Goal: Information Seeking & Learning: Check status

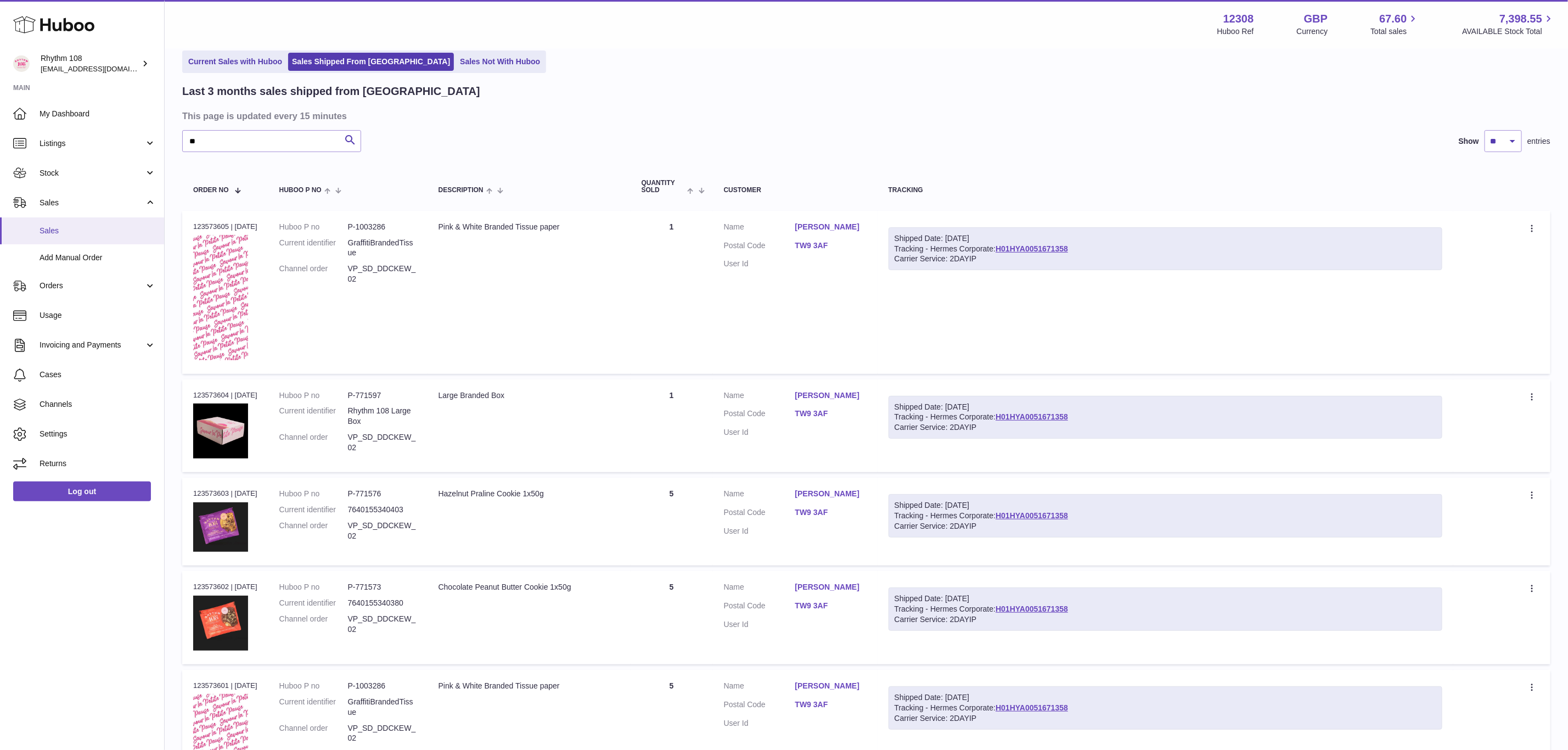
click at [71, 231] on span "Sales" at bounding box center [98, 231] width 117 height 10
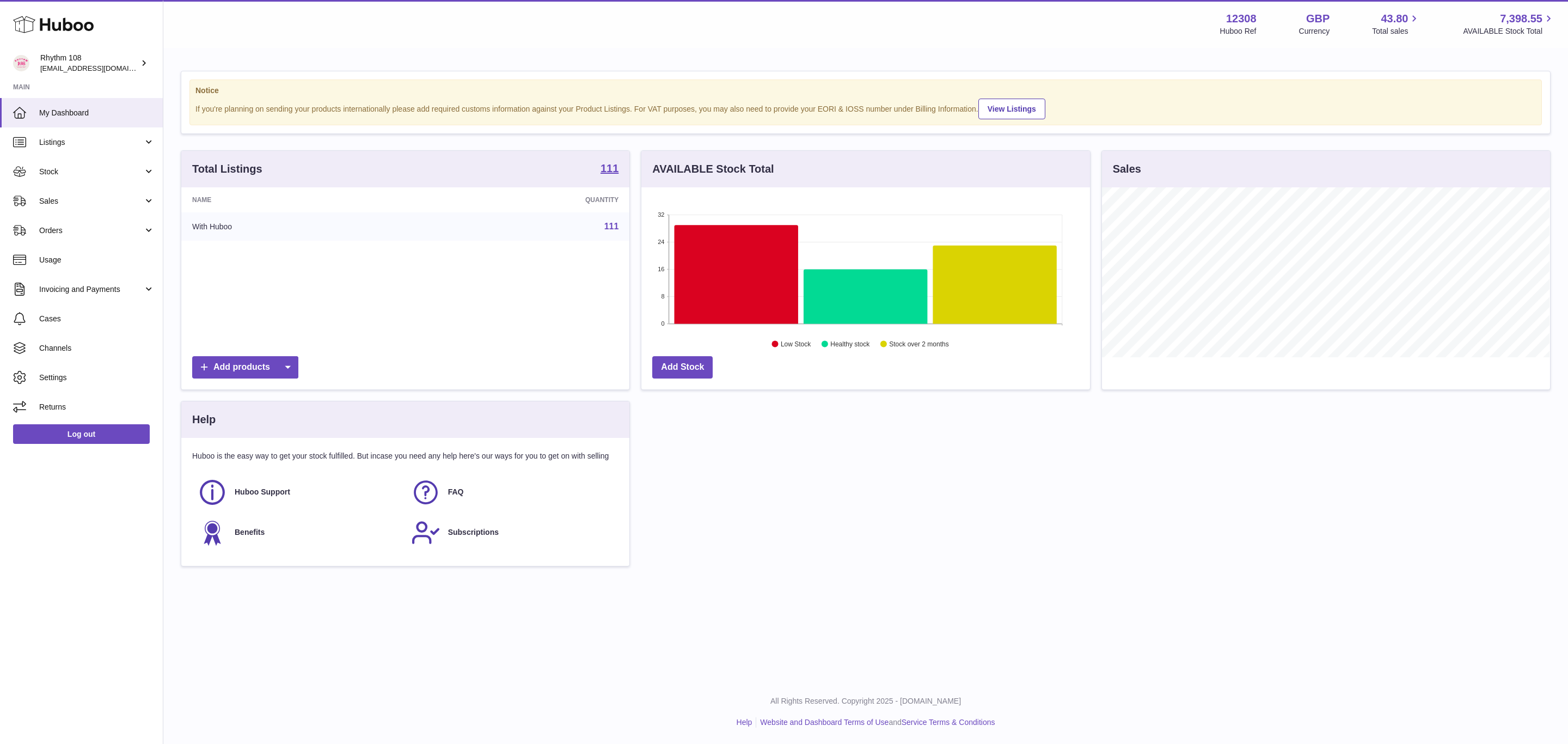
scroll to position [170, 447]
click at [59, 318] on span "Cases" at bounding box center [97, 318] width 116 height 10
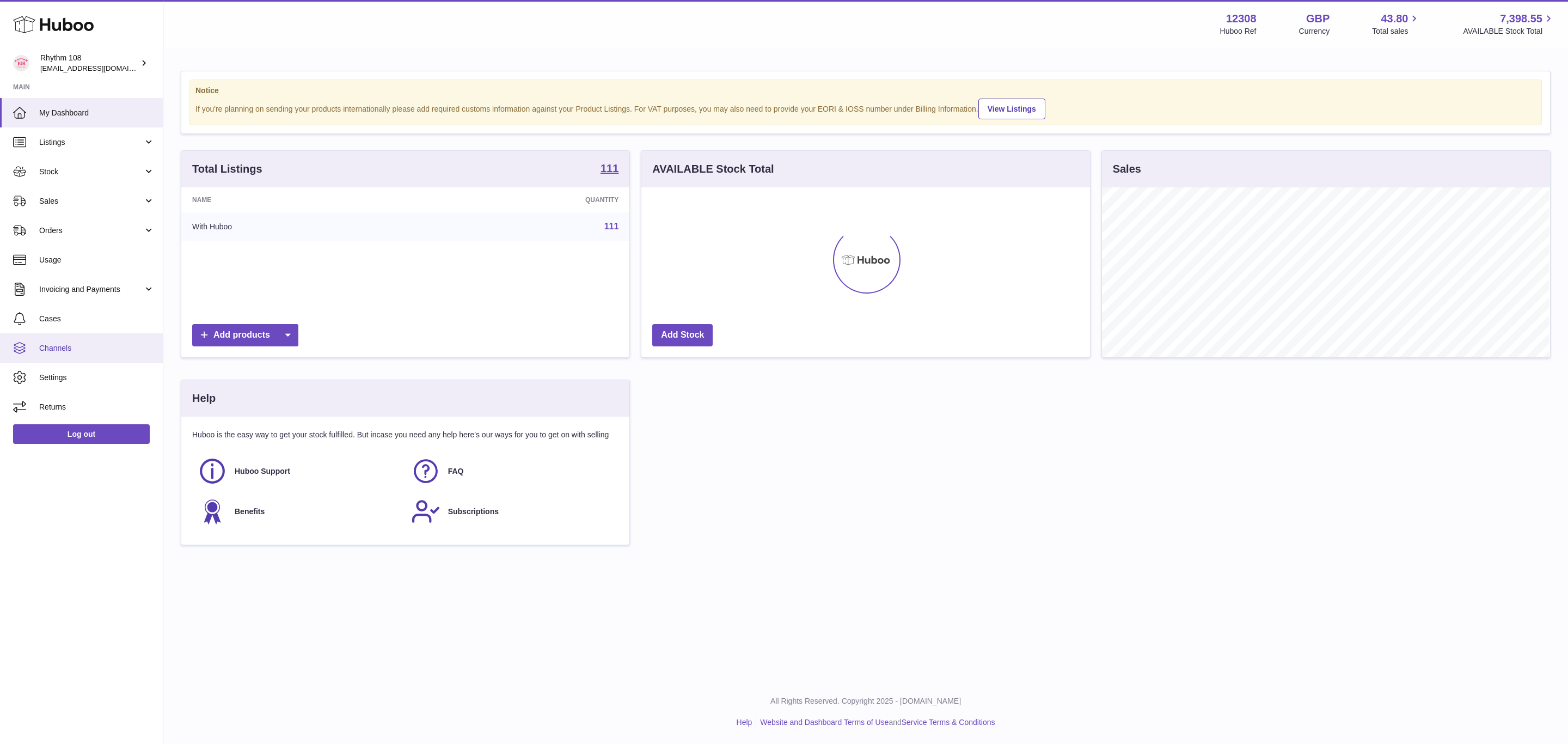
scroll to position [170, 447]
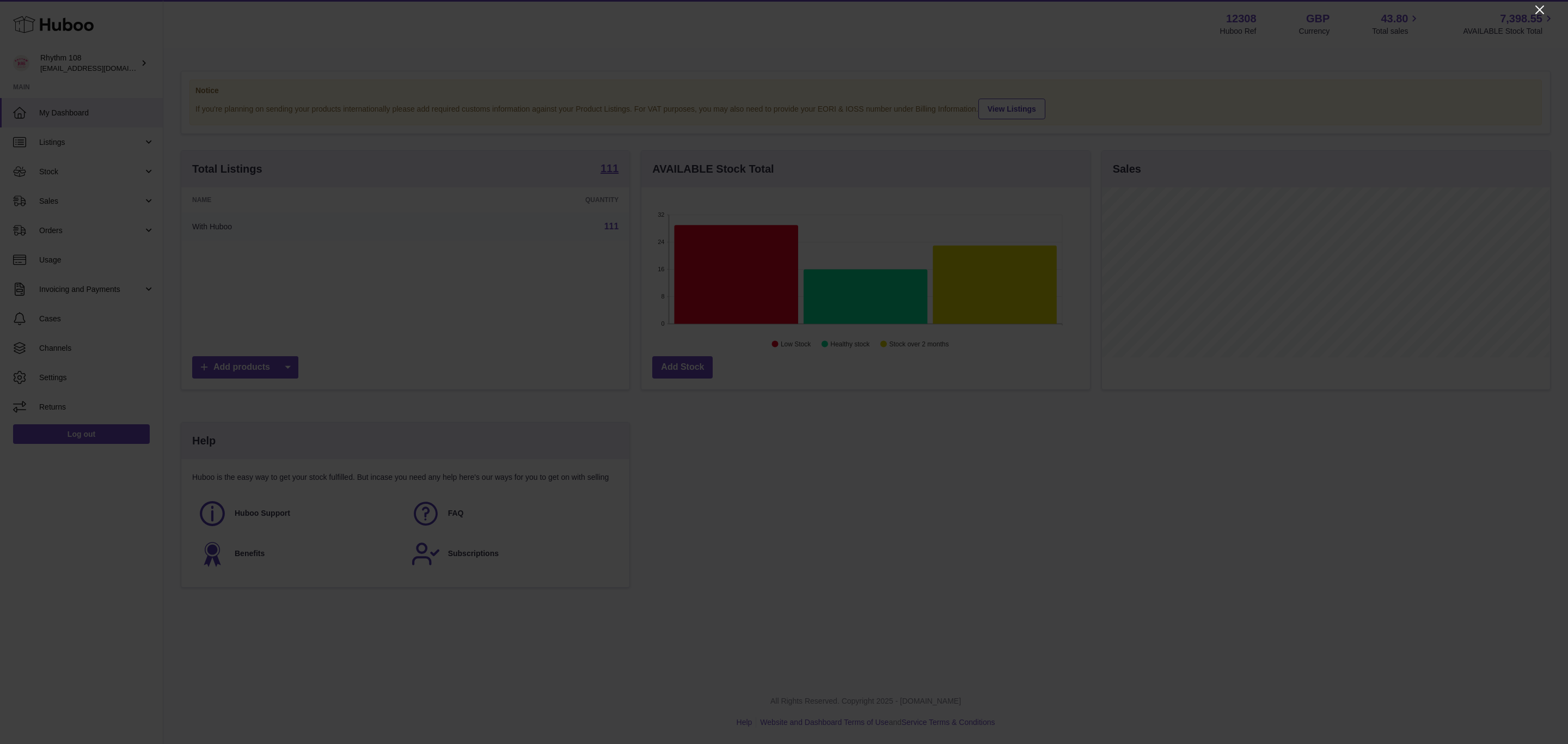
click at [1541, 8] on icon "Close" at bounding box center [1539, 10] width 9 height 9
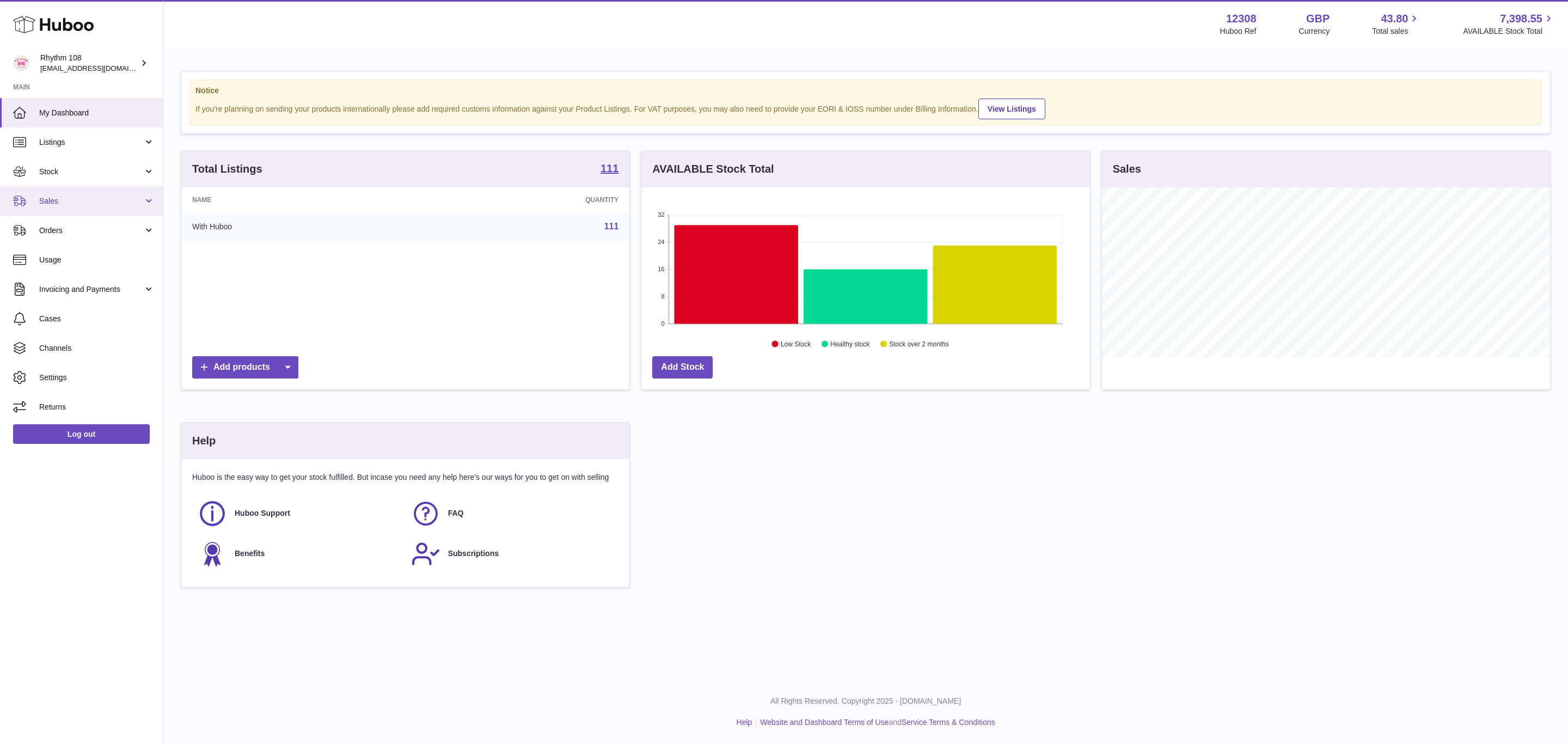
click at [54, 203] on span "Sales" at bounding box center [91, 201] width 104 height 10
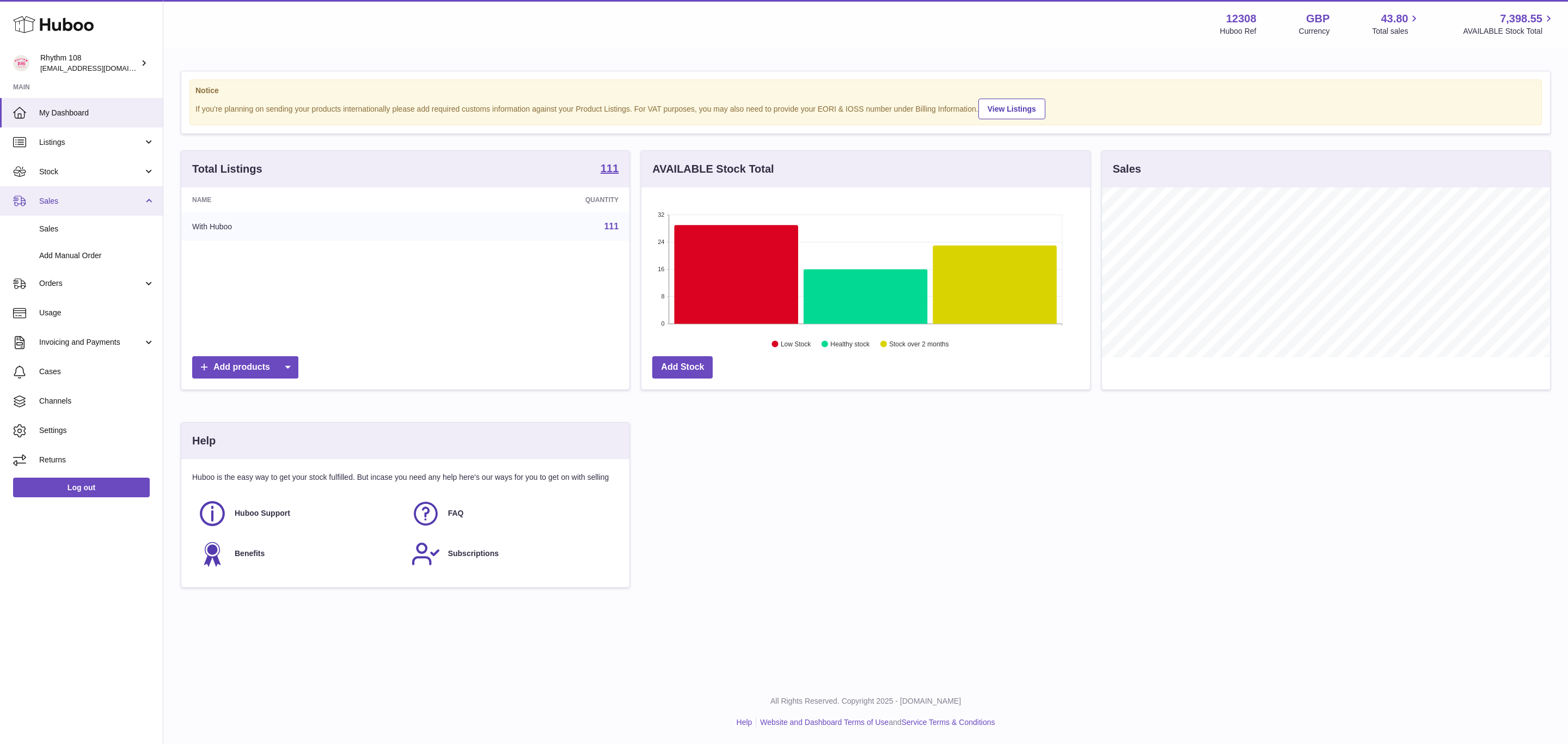
click at [48, 200] on span "Sales" at bounding box center [91, 201] width 104 height 10
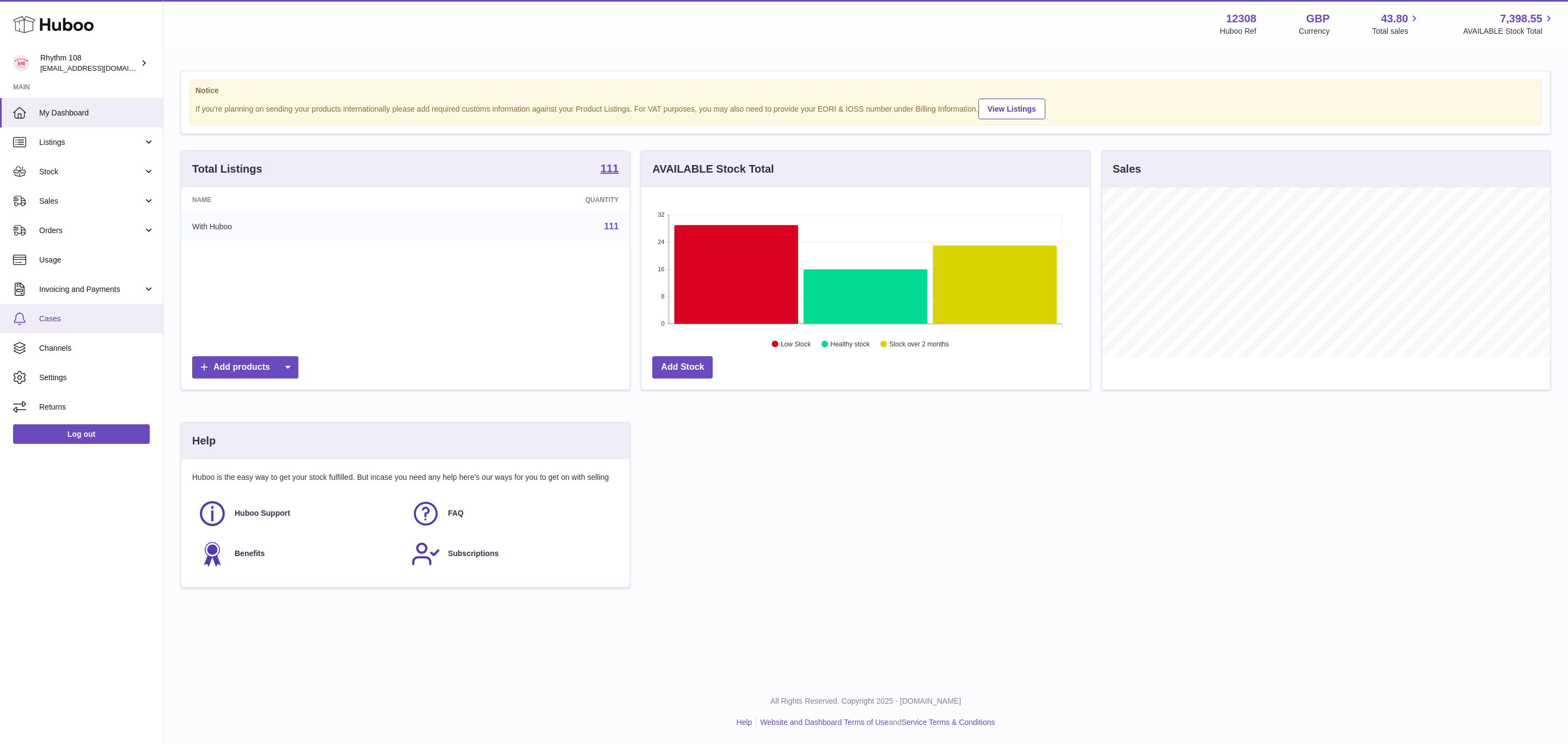
click at [55, 318] on span "Cases" at bounding box center [97, 318] width 116 height 10
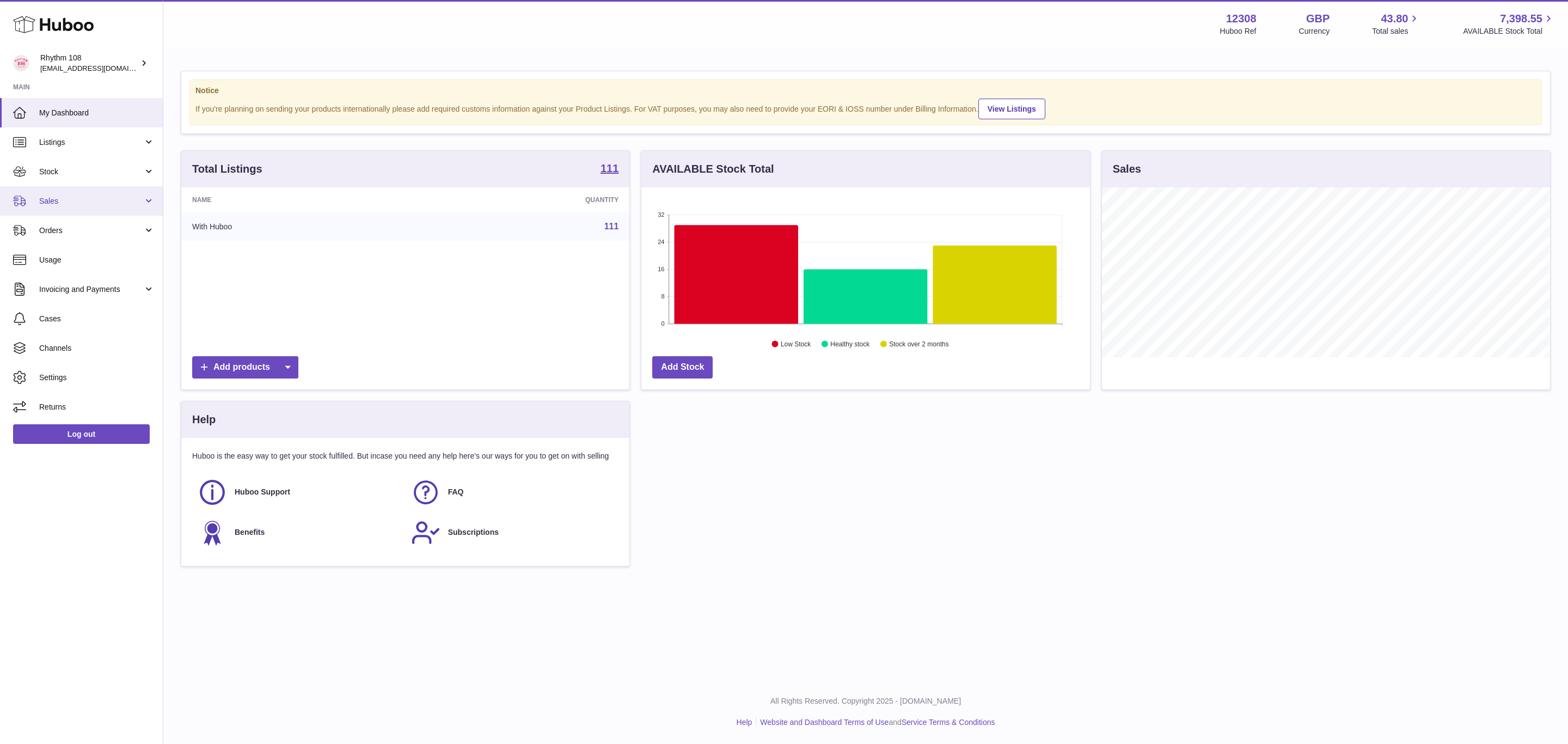
scroll to position [170, 447]
click at [61, 202] on span "Sales" at bounding box center [91, 201] width 104 height 10
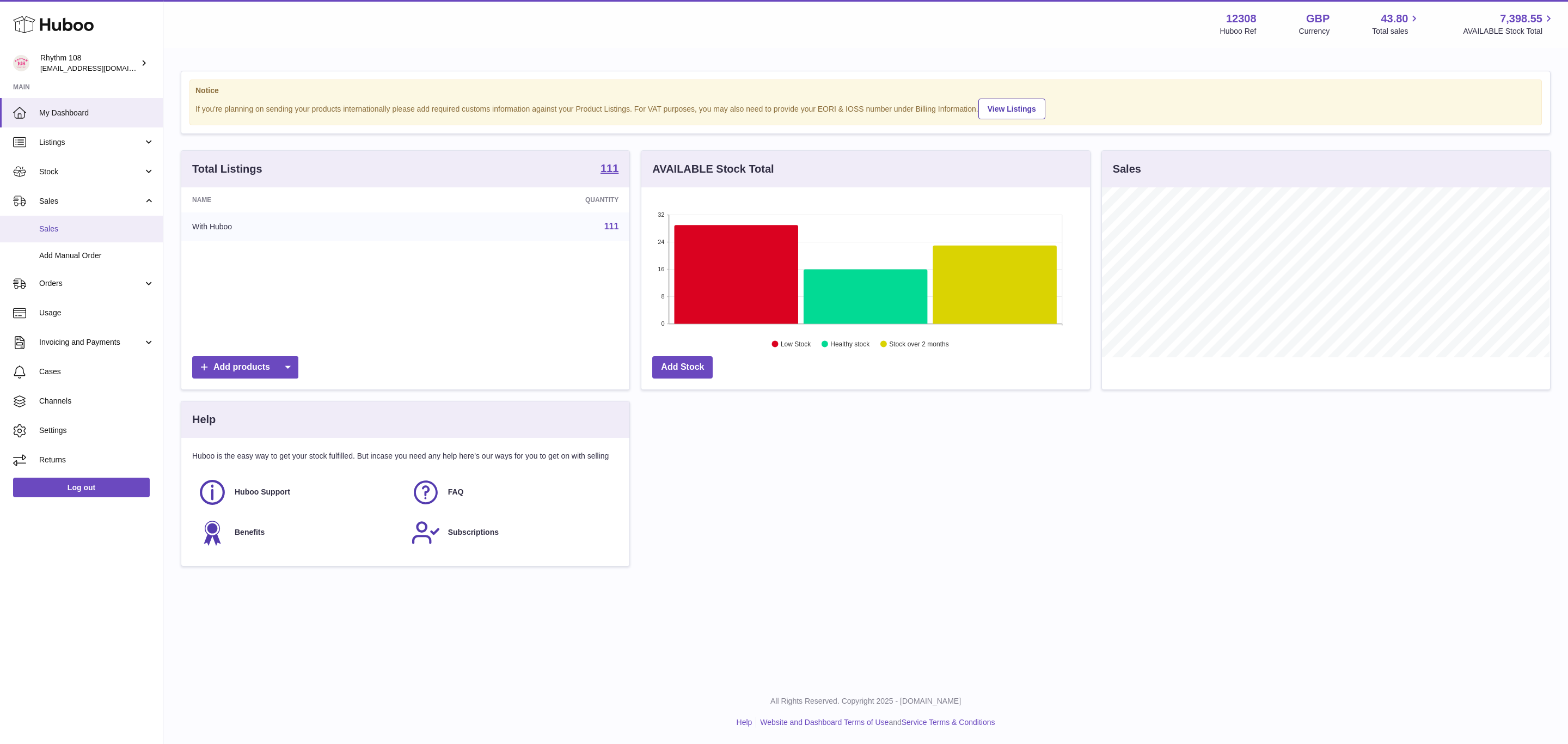
click at [57, 230] on span "Sales" at bounding box center [97, 229] width 116 height 10
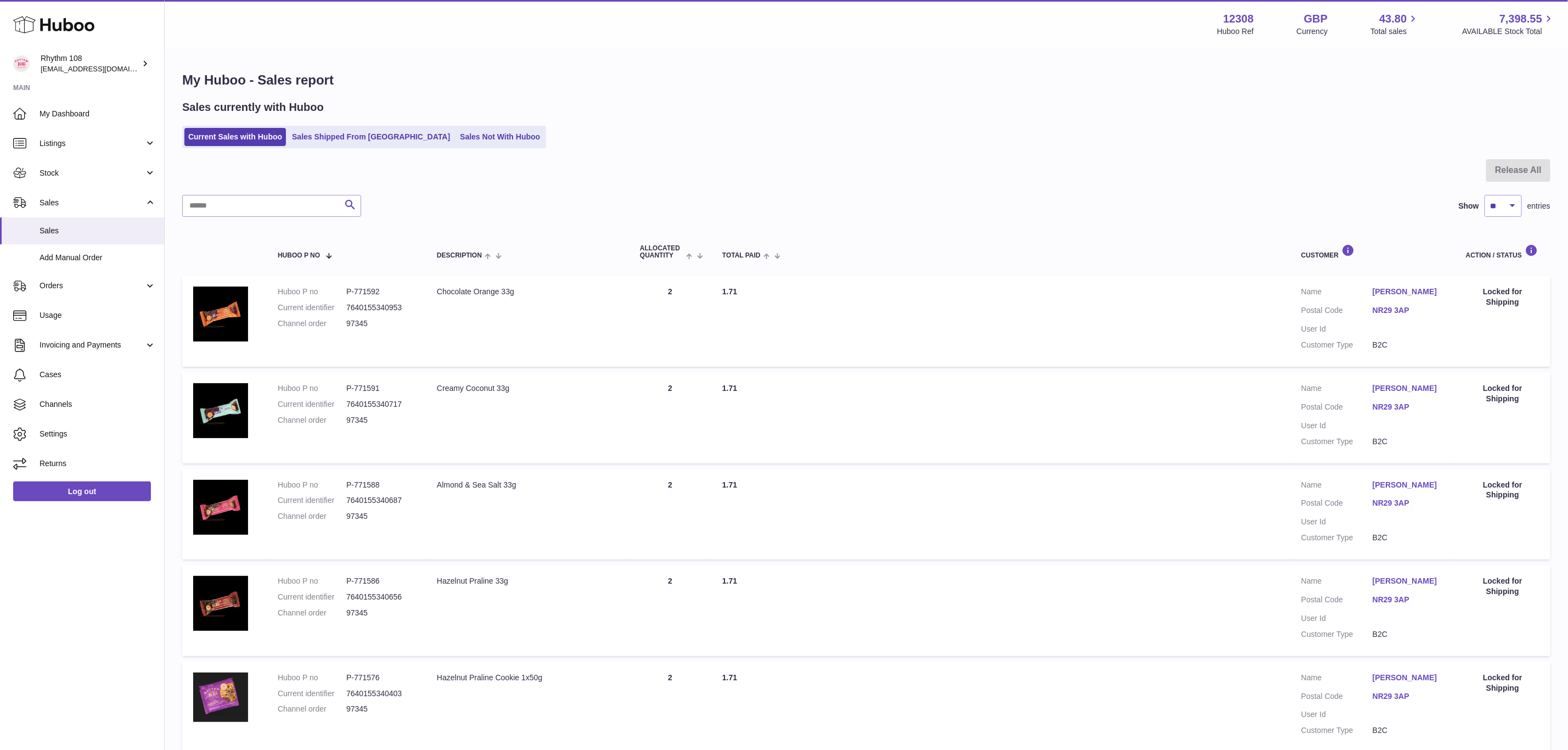
click at [415, 124] on div "Sales currently with Huboo Current Sales with Huboo Sales Shipped From Huboo Sa…" at bounding box center [867, 124] width 1369 height 48
click at [417, 127] on ul "Current Sales with Huboo Sales Shipped From Huboo Sales Not With Huboo" at bounding box center [364, 137] width 364 height 23
click at [456, 133] on link "Sales Not With Huboo" at bounding box center [500, 137] width 88 height 18
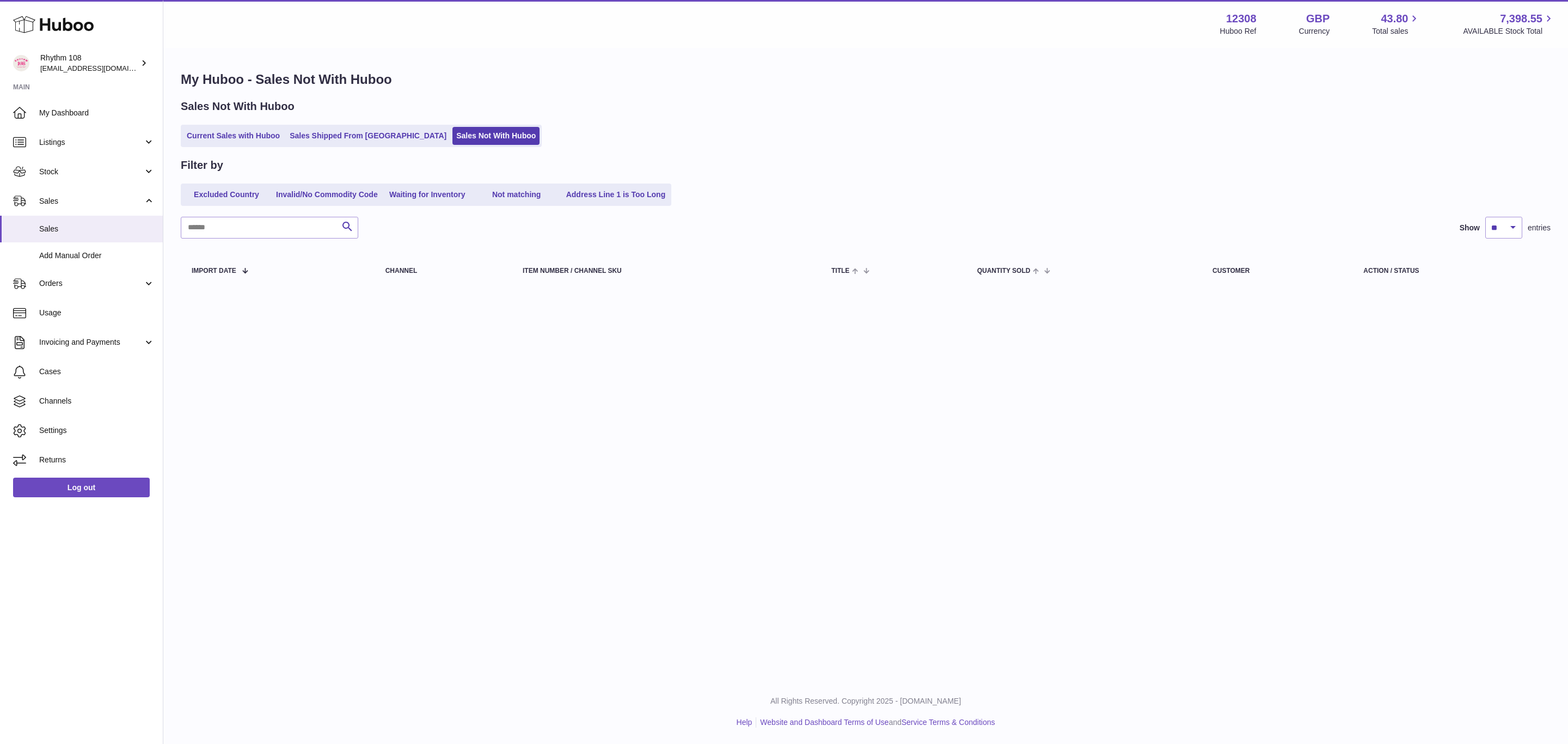
click at [452, 132] on link "Sales Not With Huboo" at bounding box center [495, 136] width 87 height 18
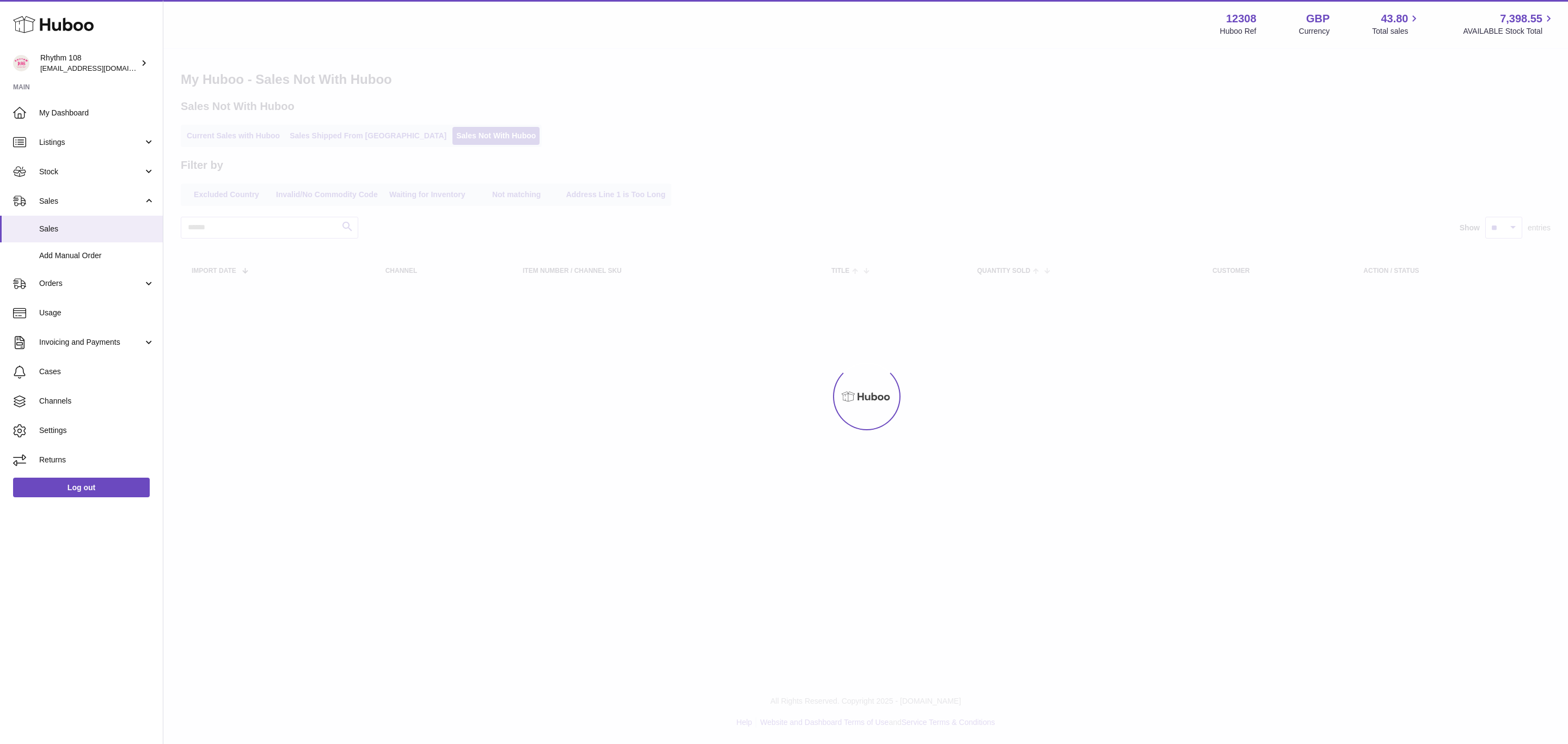
click at [348, 131] on div at bounding box center [866, 396] width 1405 height 695
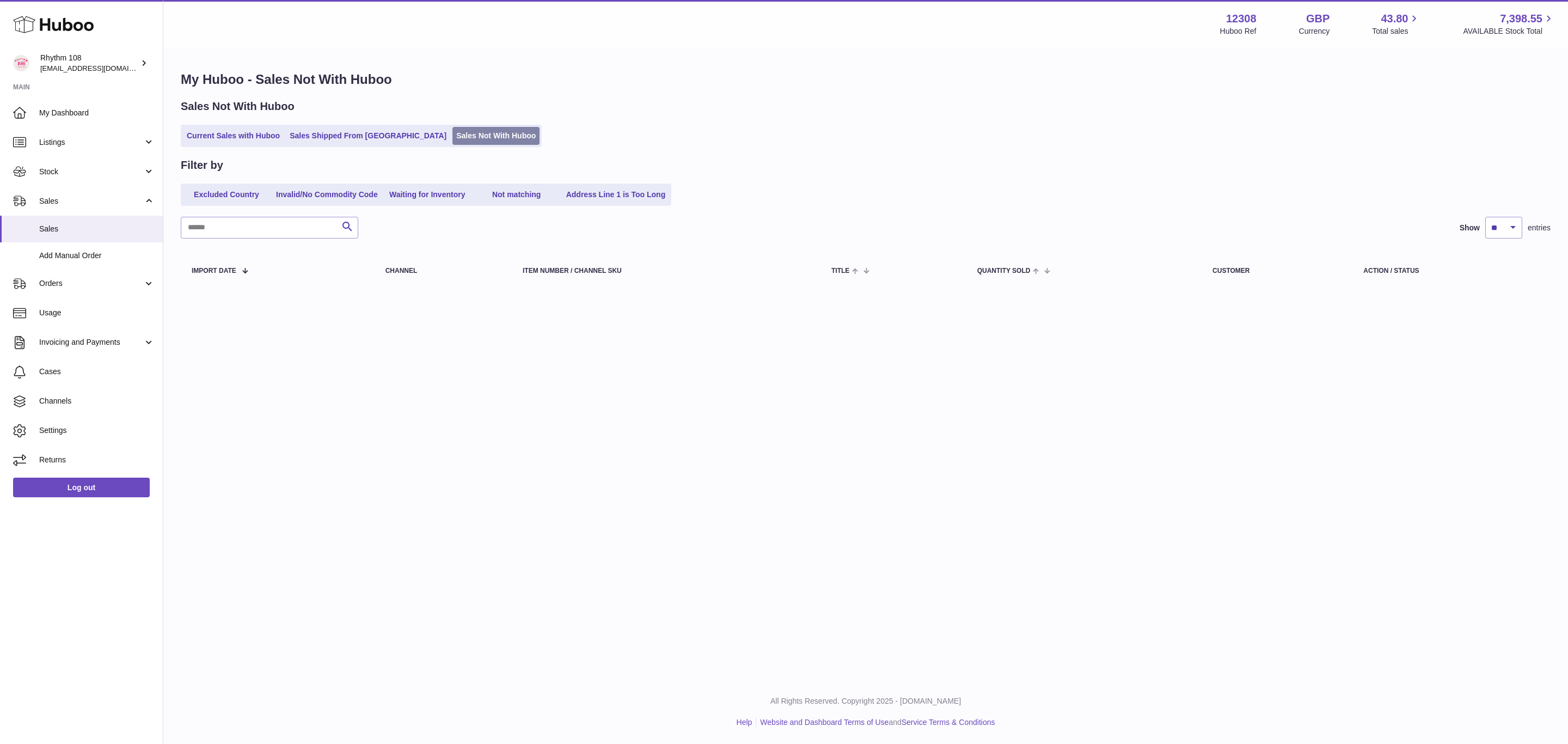
click at [452, 128] on link "Sales Not With Huboo" at bounding box center [495, 136] width 87 height 18
click at [316, 136] on link "Sales Shipped From [GEOGRAPHIC_DATA]" at bounding box center [368, 136] width 164 height 18
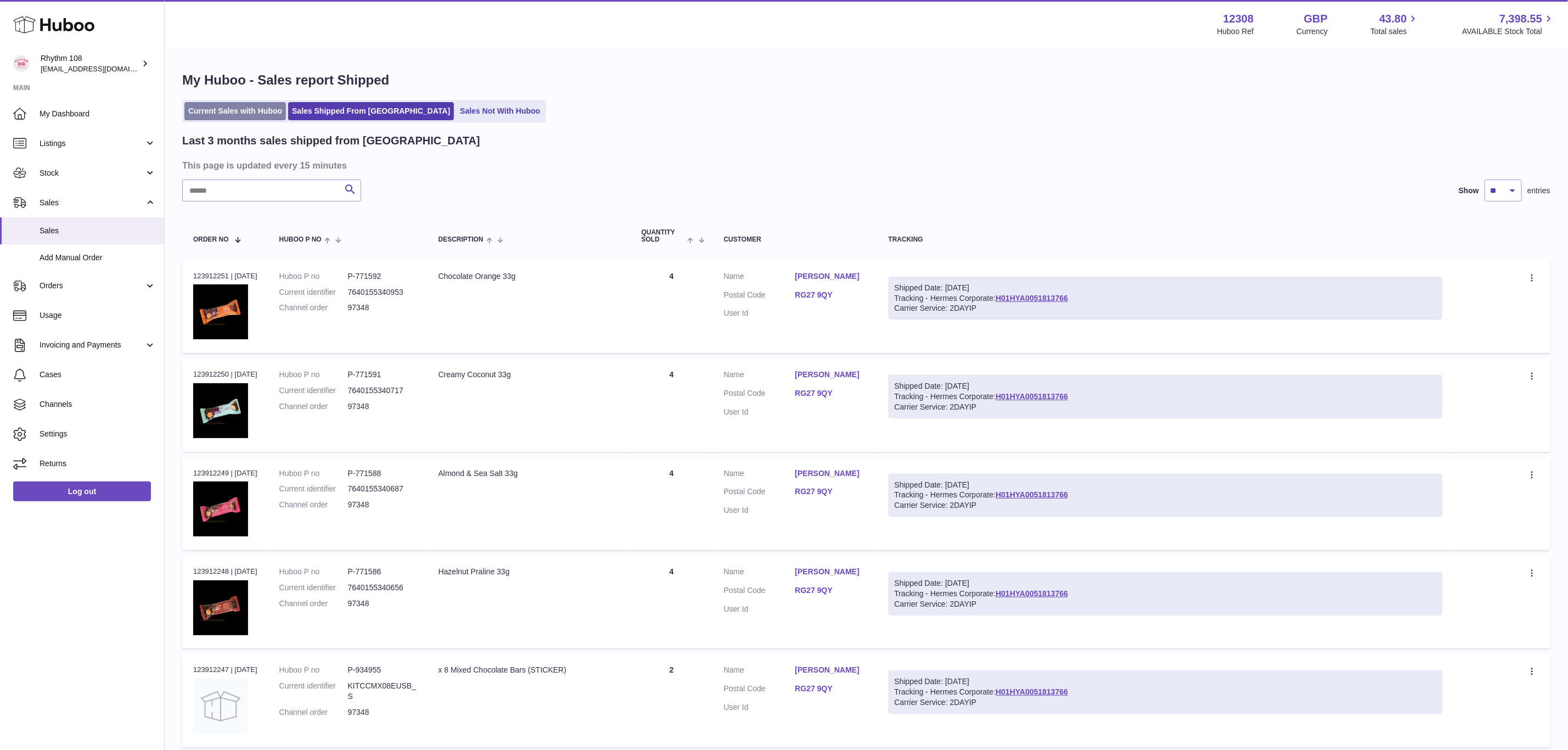
click at [216, 111] on link "Current Sales with Huboo" at bounding box center [235, 111] width 101 height 18
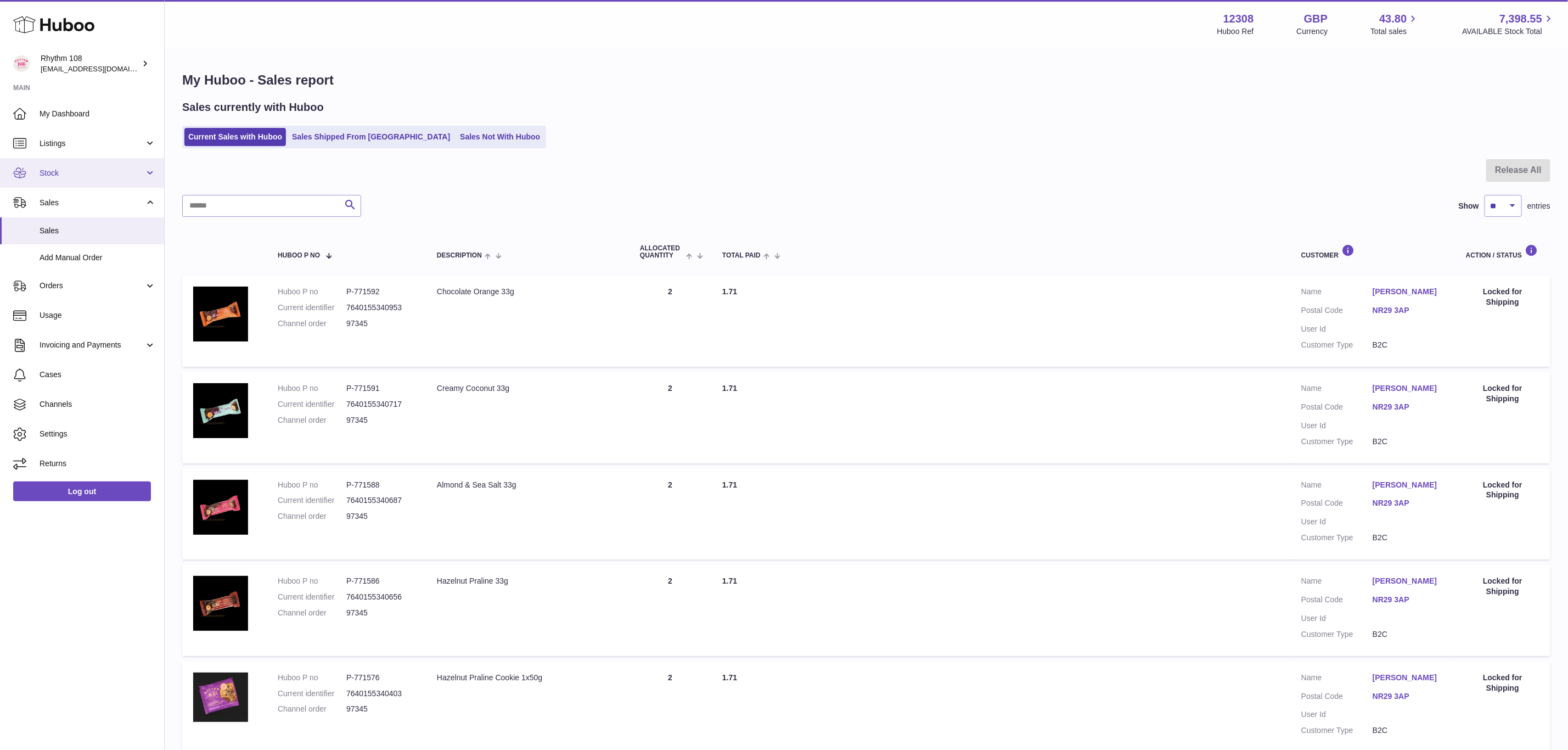
click at [38, 185] on link "Stock" at bounding box center [82, 173] width 164 height 29
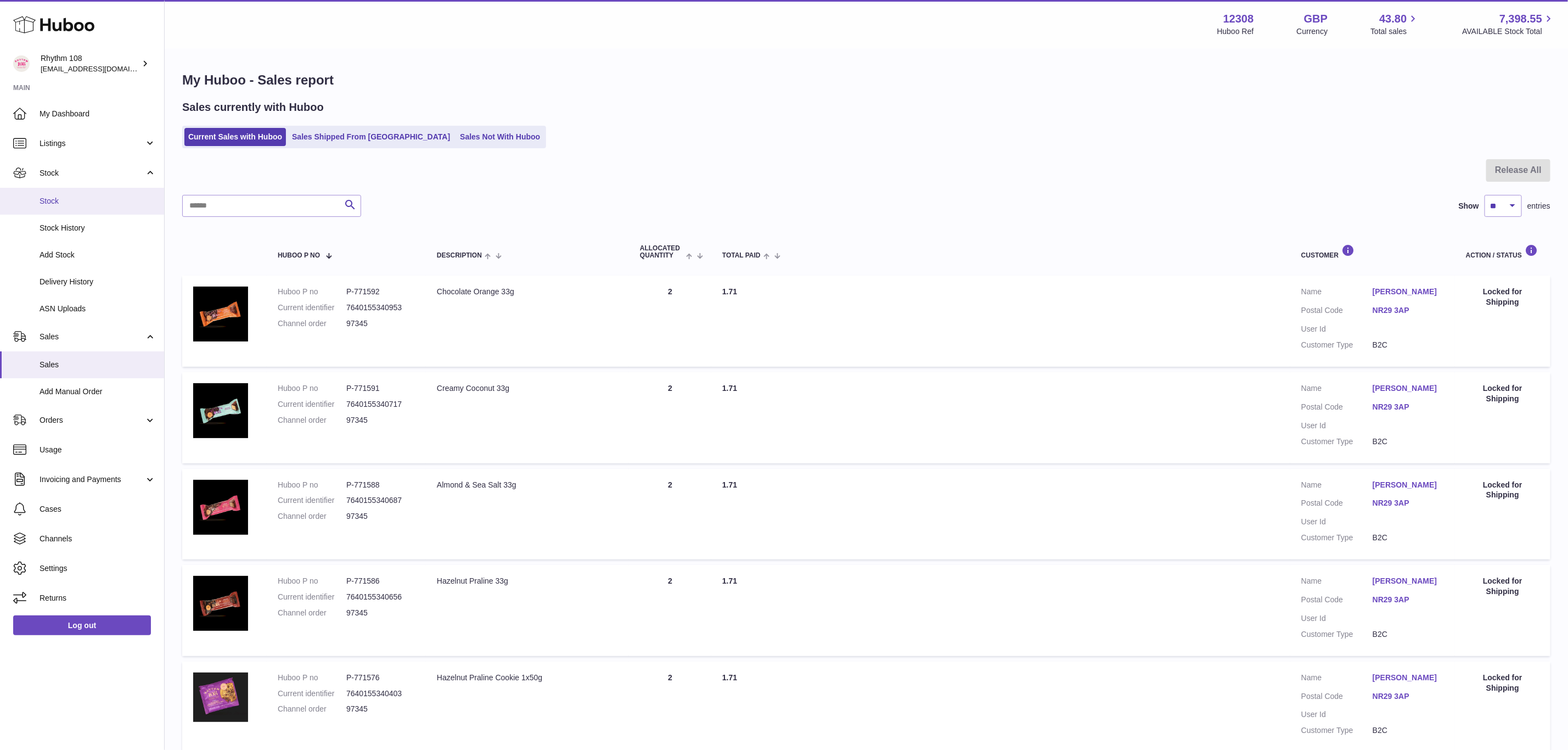
click at [50, 203] on span "Stock" at bounding box center [98, 201] width 117 height 10
click at [69, 111] on span "My Dashboard" at bounding box center [98, 114] width 117 height 10
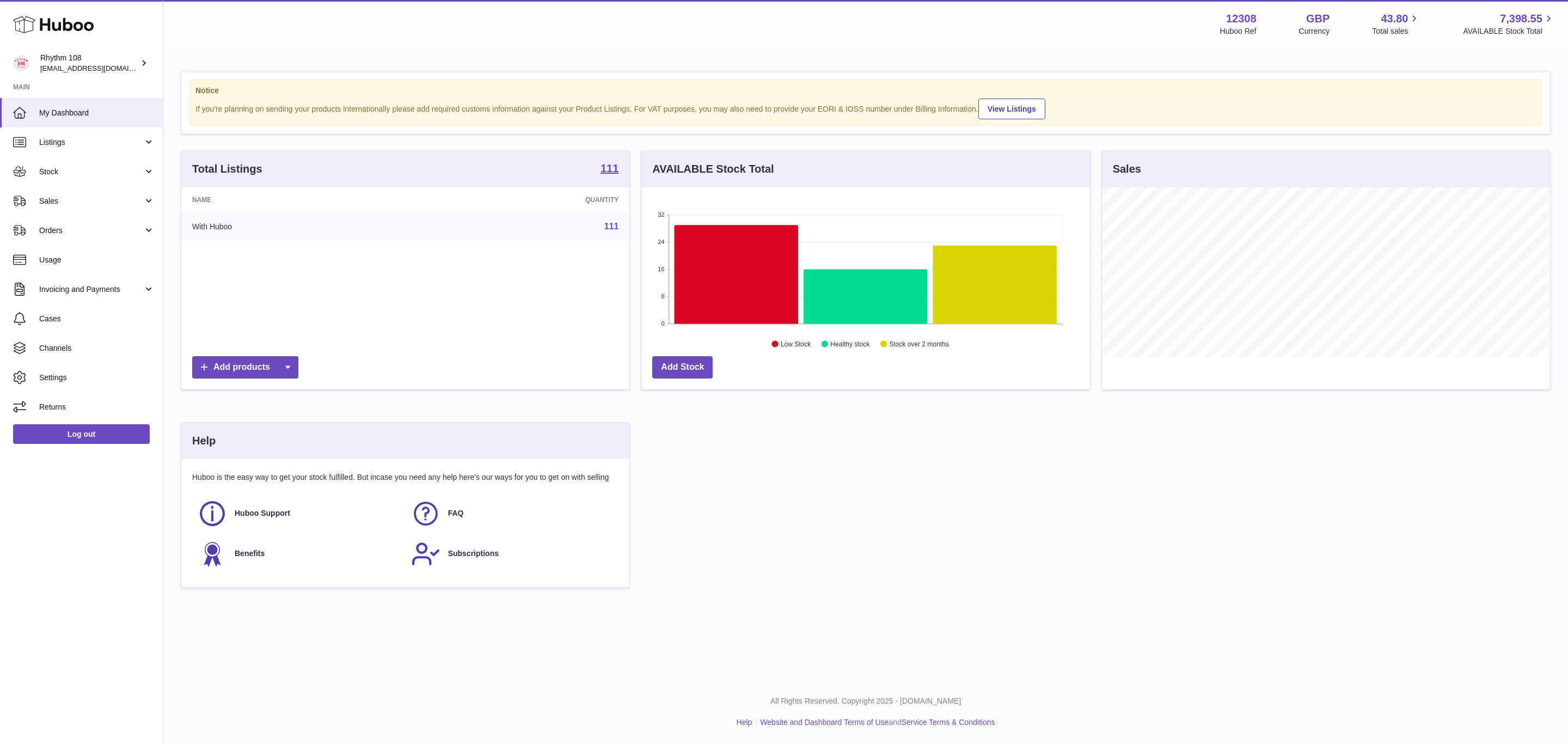
scroll to position [170, 447]
click at [723, 261] on icon at bounding box center [736, 274] width 124 height 99
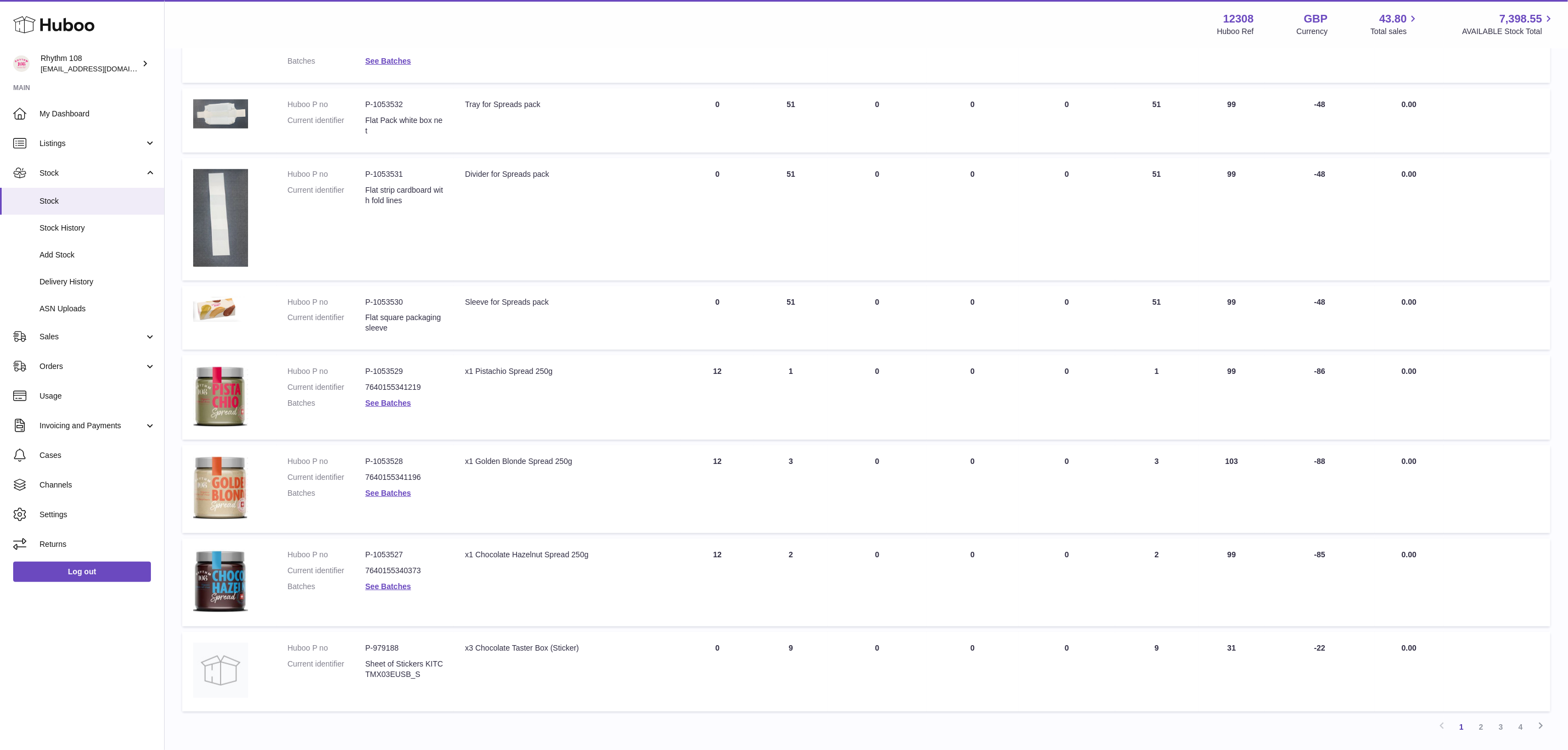
scroll to position [465, 0]
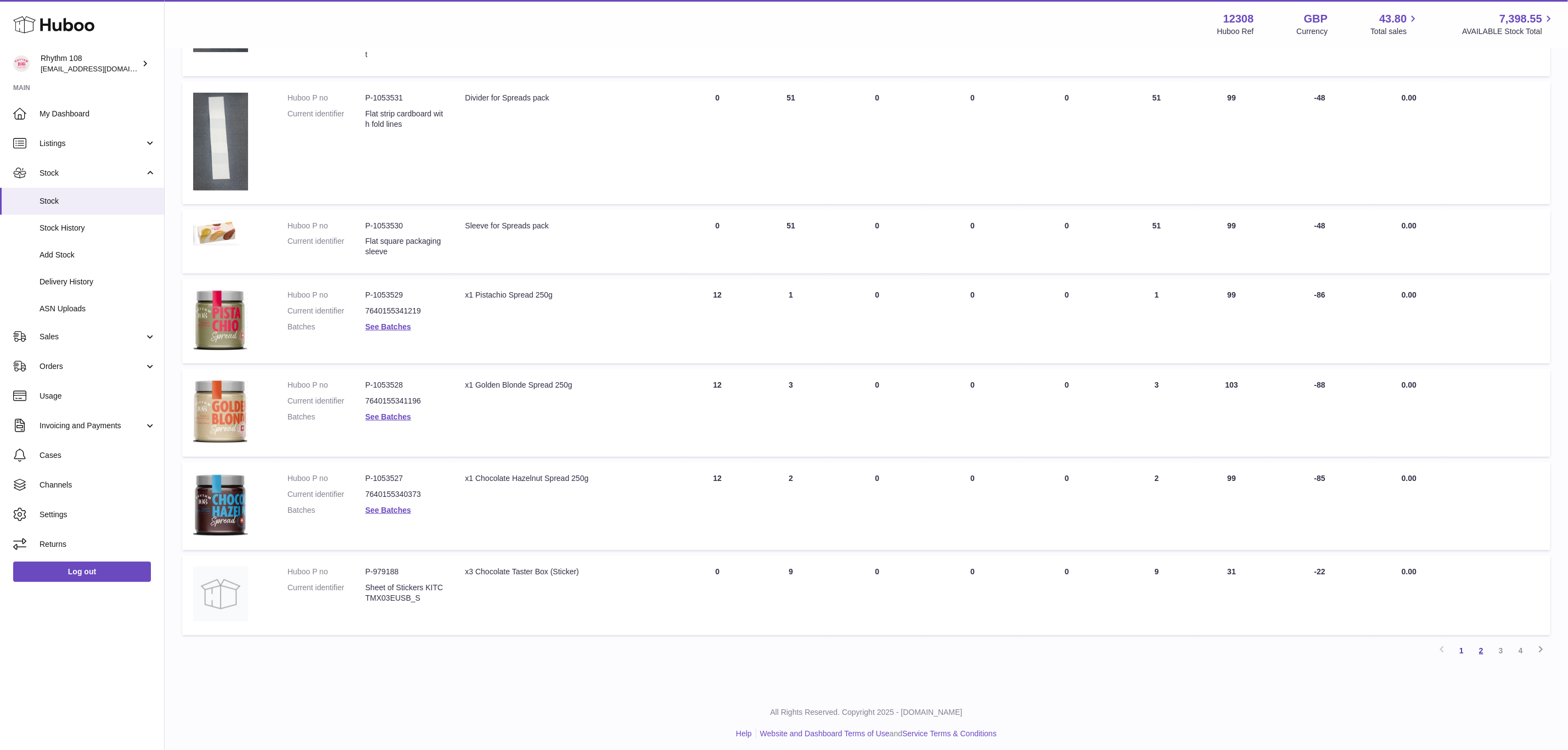
click at [1478, 644] on link "2" at bounding box center [1481, 651] width 20 height 20
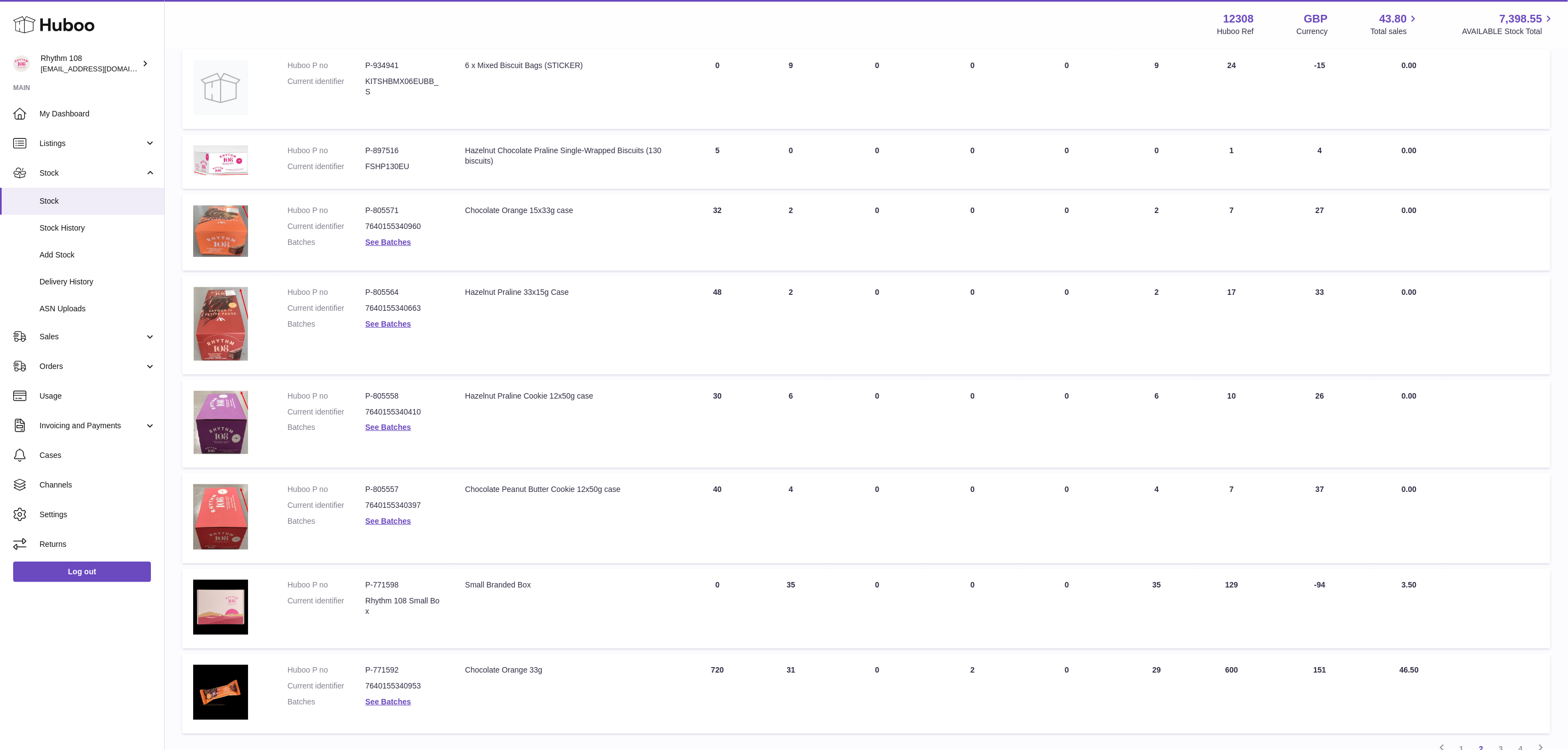
scroll to position [379, 0]
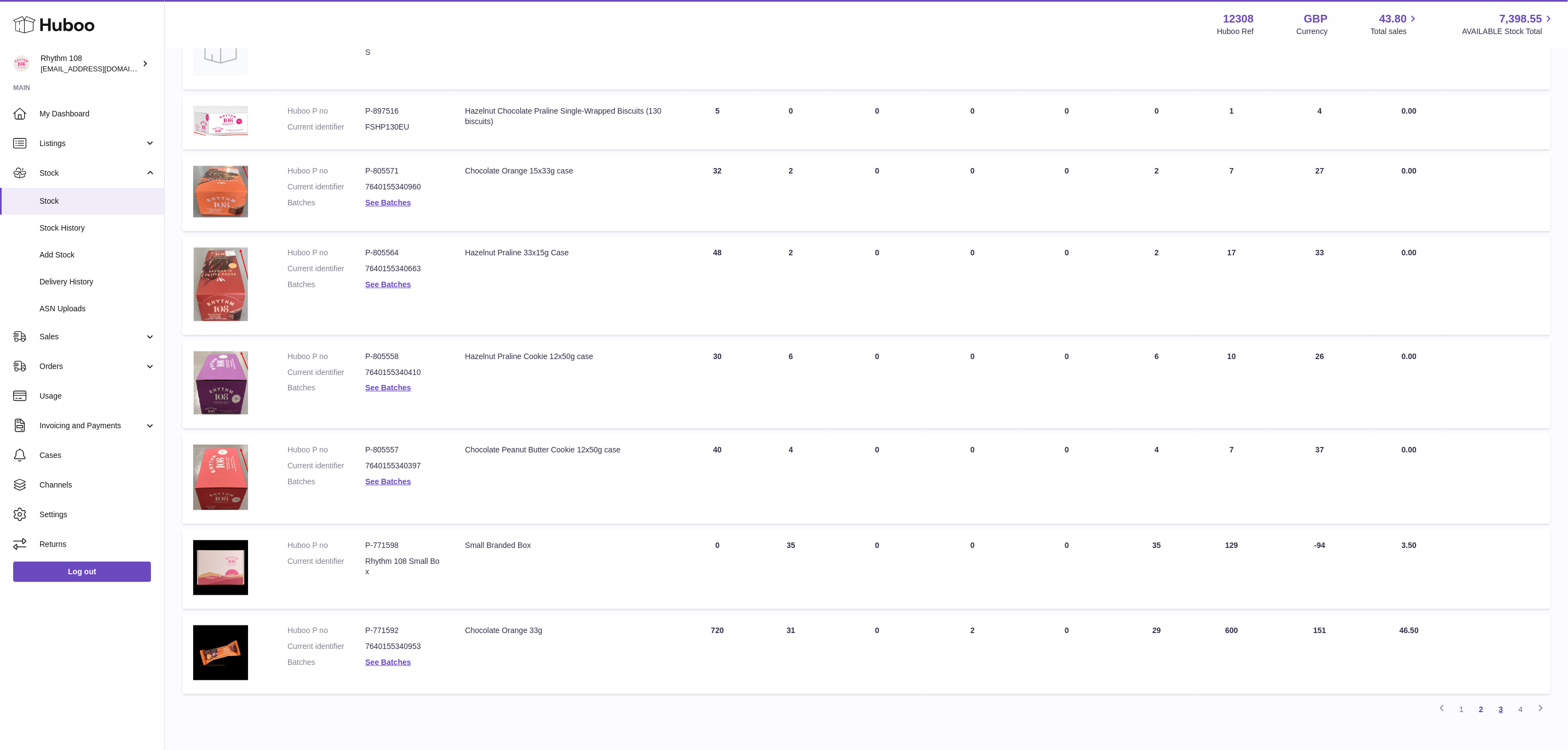
click at [1500, 705] on link "3" at bounding box center [1501, 709] width 20 height 20
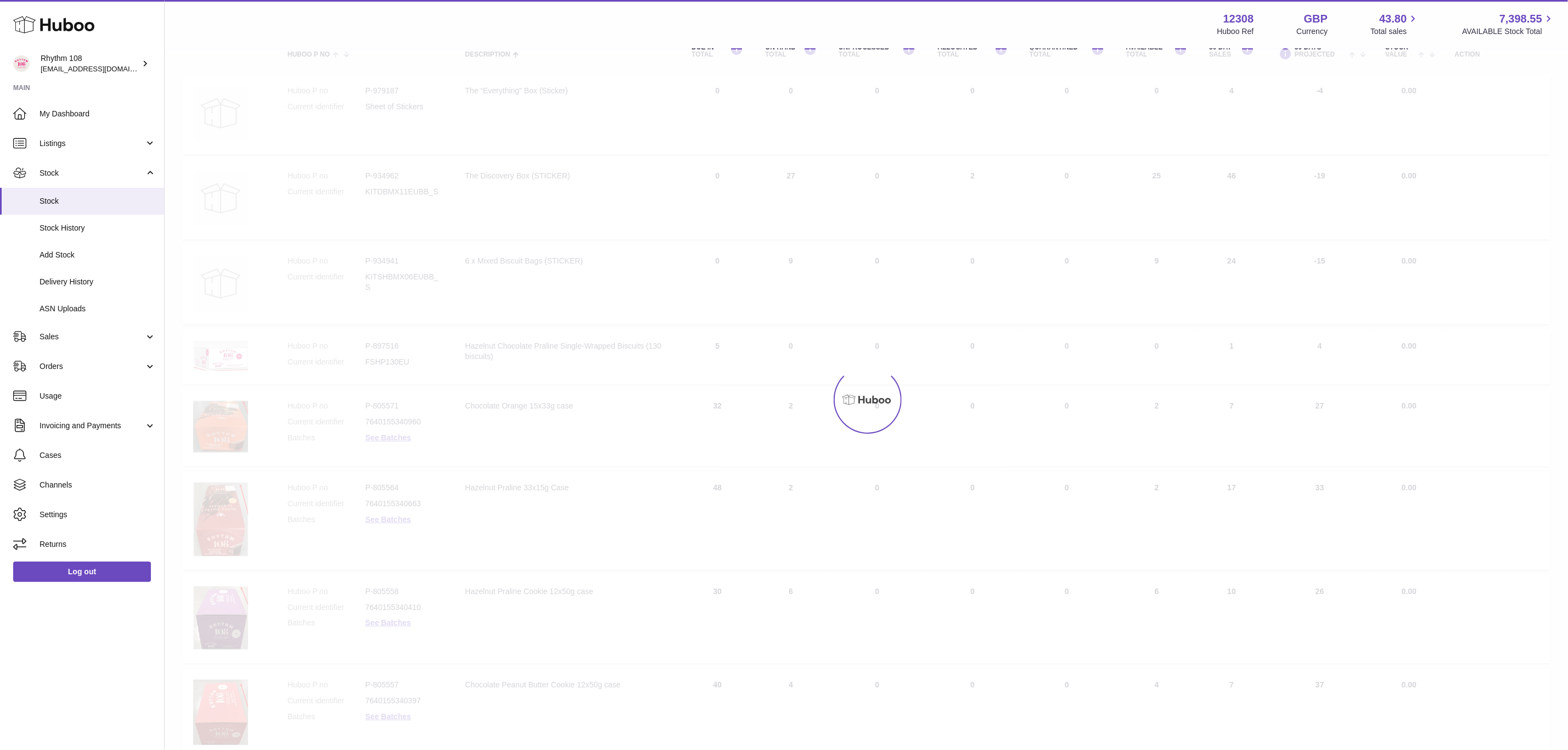
scroll to position [49, 0]
